Goal: Information Seeking & Learning: Check status

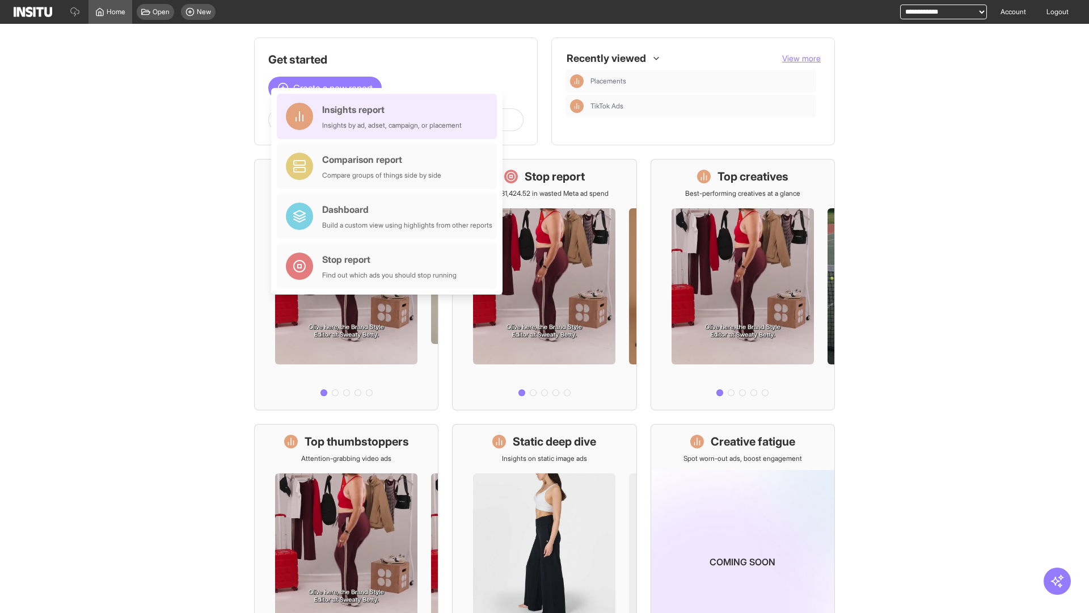
click at [390, 116] on div "Insights report Insights by ad, adset, campaign, or placement" at bounding box center [392, 116] width 140 height 27
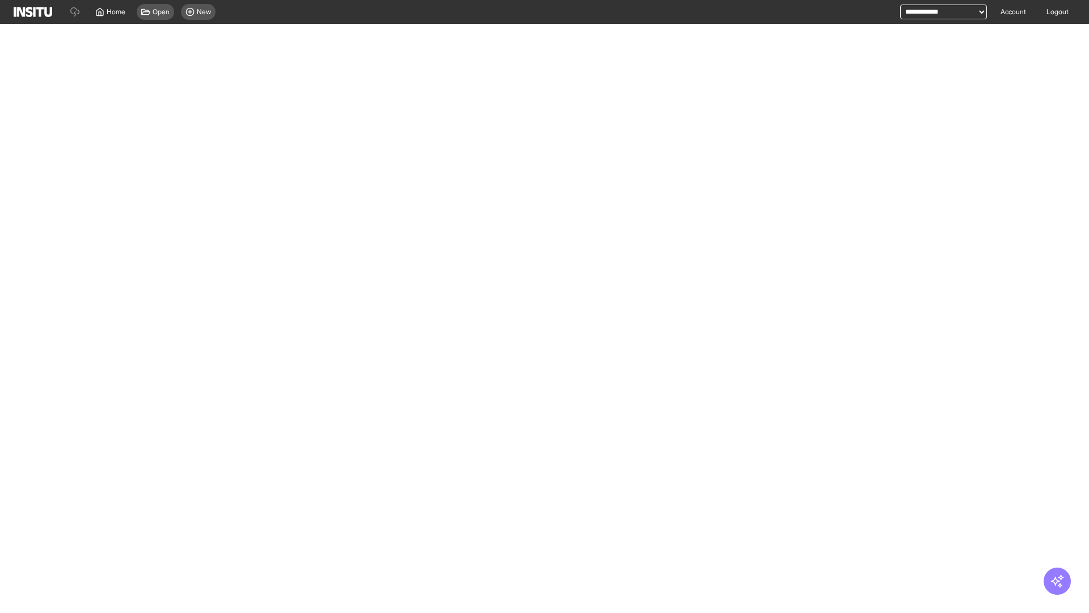
select select "**"
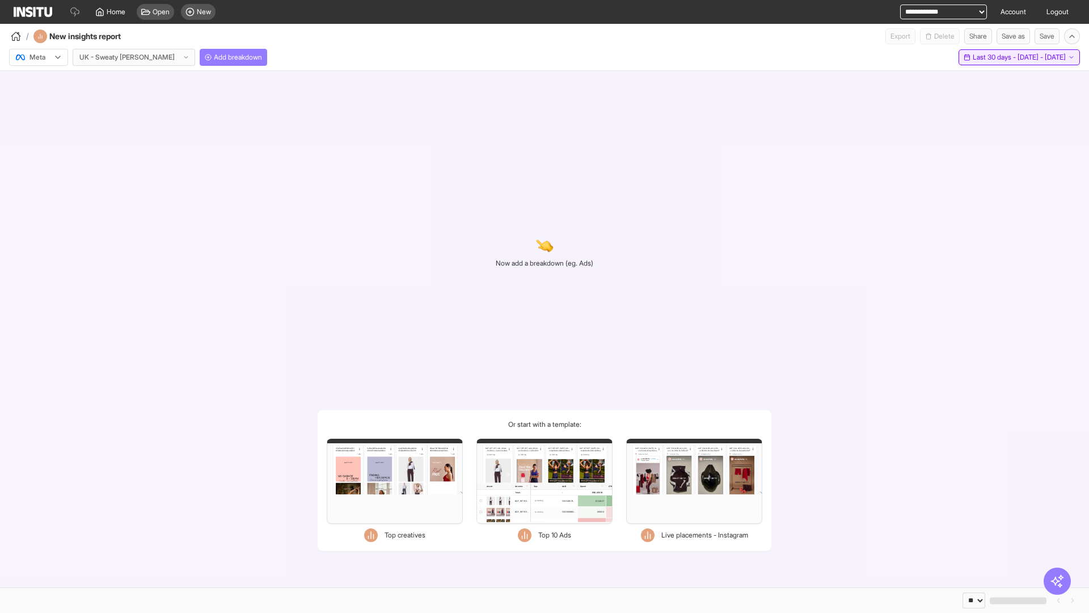
click at [996, 57] on span "Last 30 days - [DATE] - [DATE]" at bounding box center [1019, 57] width 93 height 9
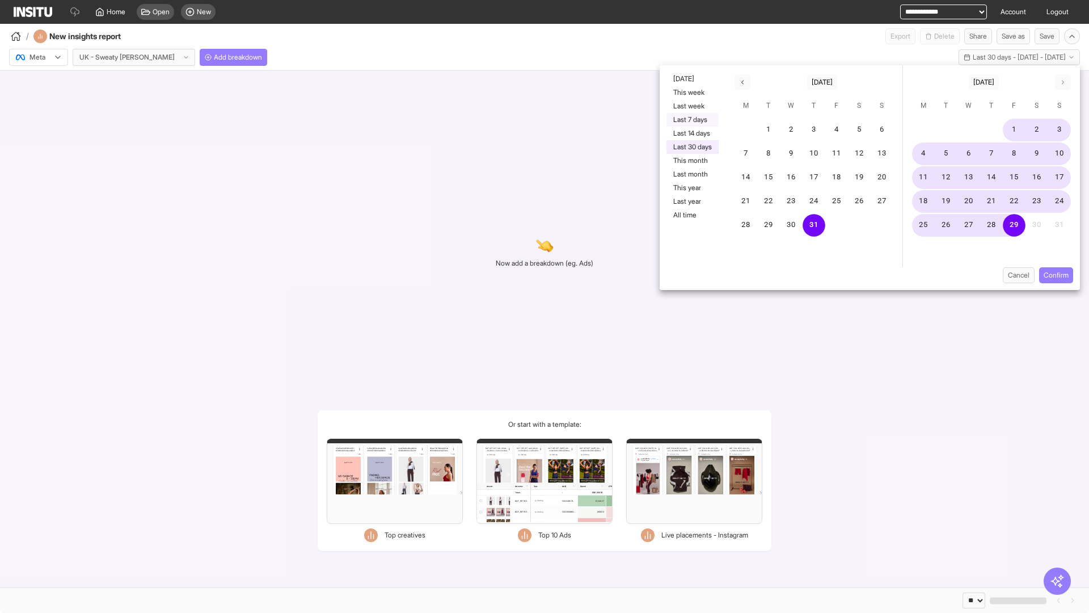
click at [691, 120] on button "Last 7 days" at bounding box center [693, 120] width 52 height 14
